Goal: Navigation & Orientation: Find specific page/section

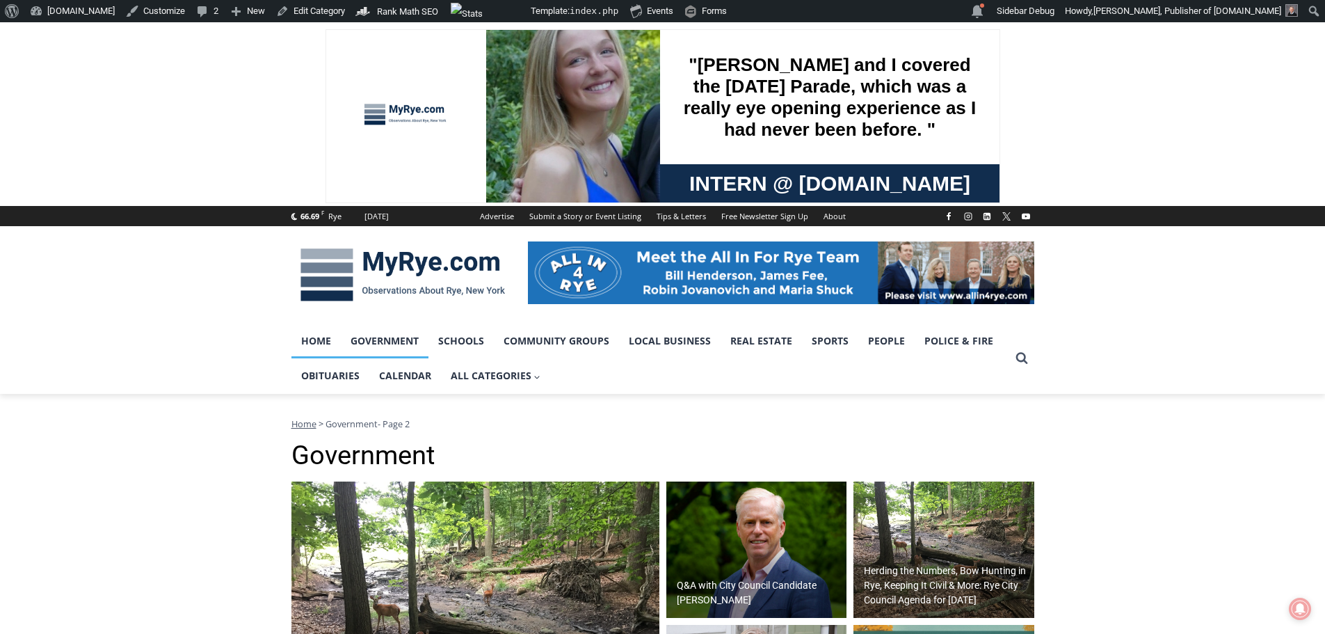
click at [319, 340] on link "Home" at bounding box center [315, 340] width 49 height 35
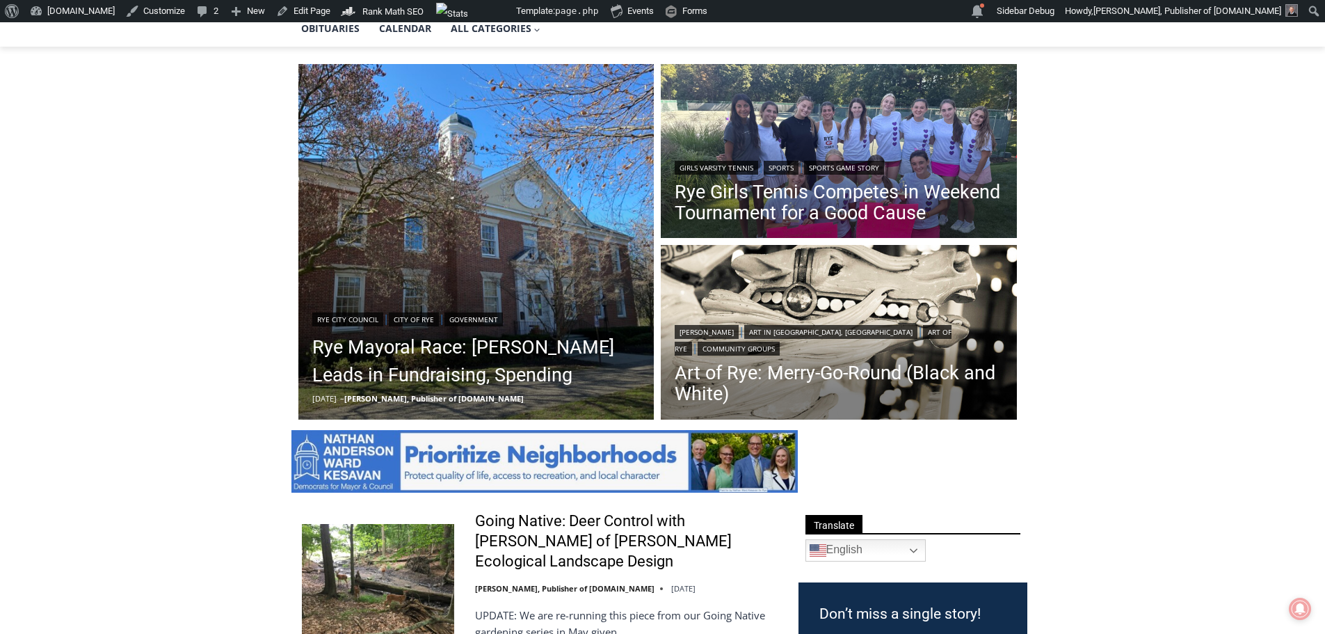
scroll to position [348, 0]
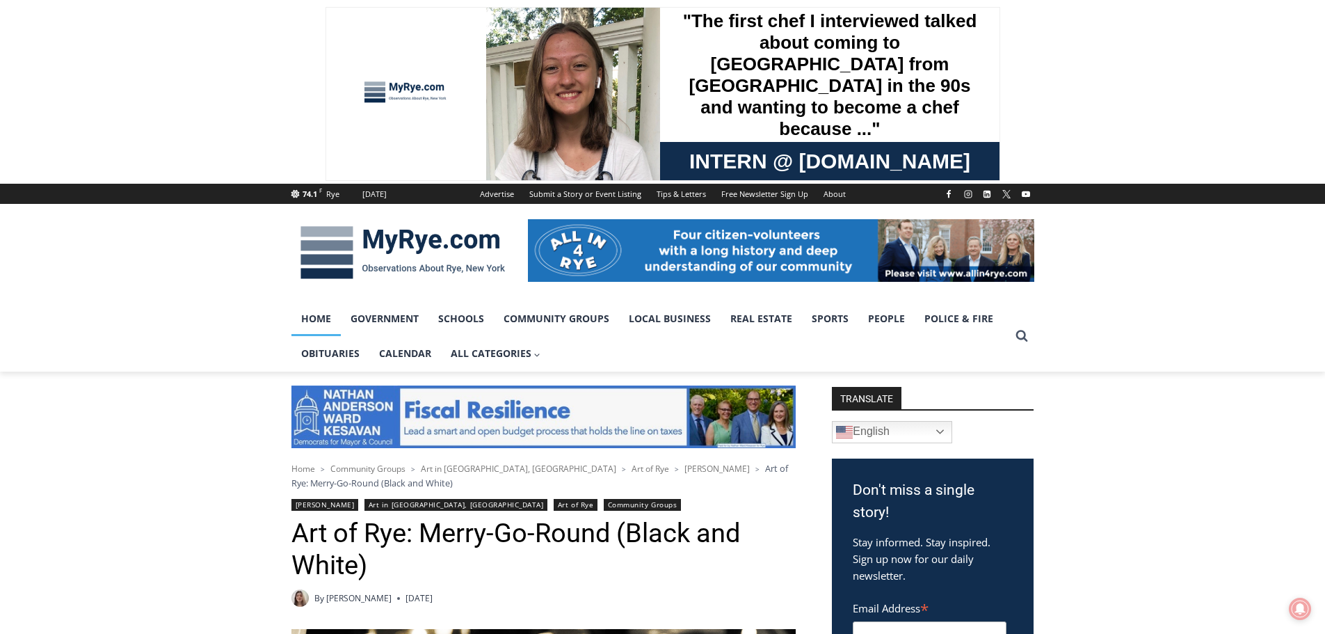
click at [319, 320] on link "Home" at bounding box center [315, 318] width 49 height 35
